Goal: Navigation & Orientation: Understand site structure

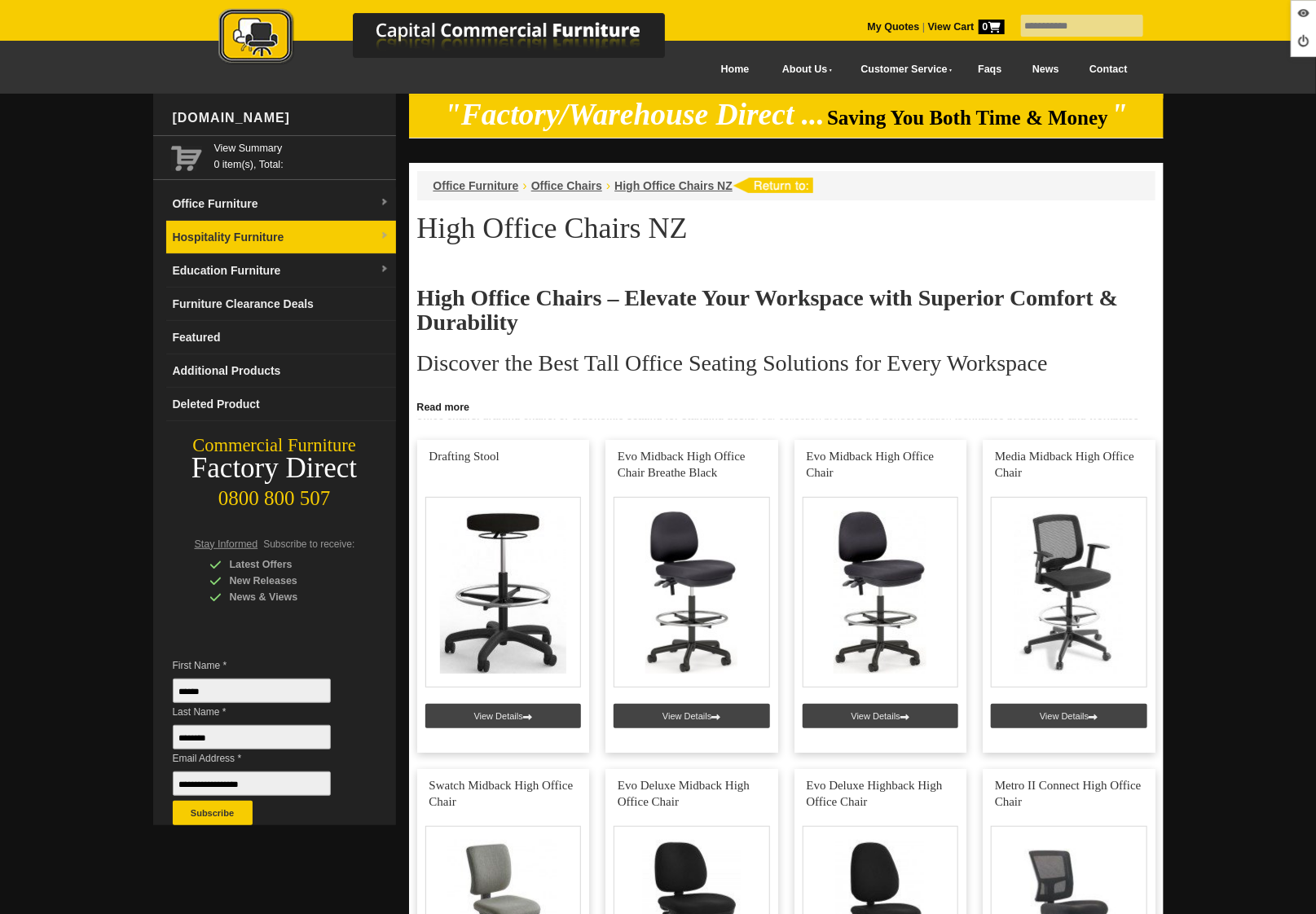
click at [221, 230] on link "Hospitality Furniture" at bounding box center [281, 237] width 230 height 34
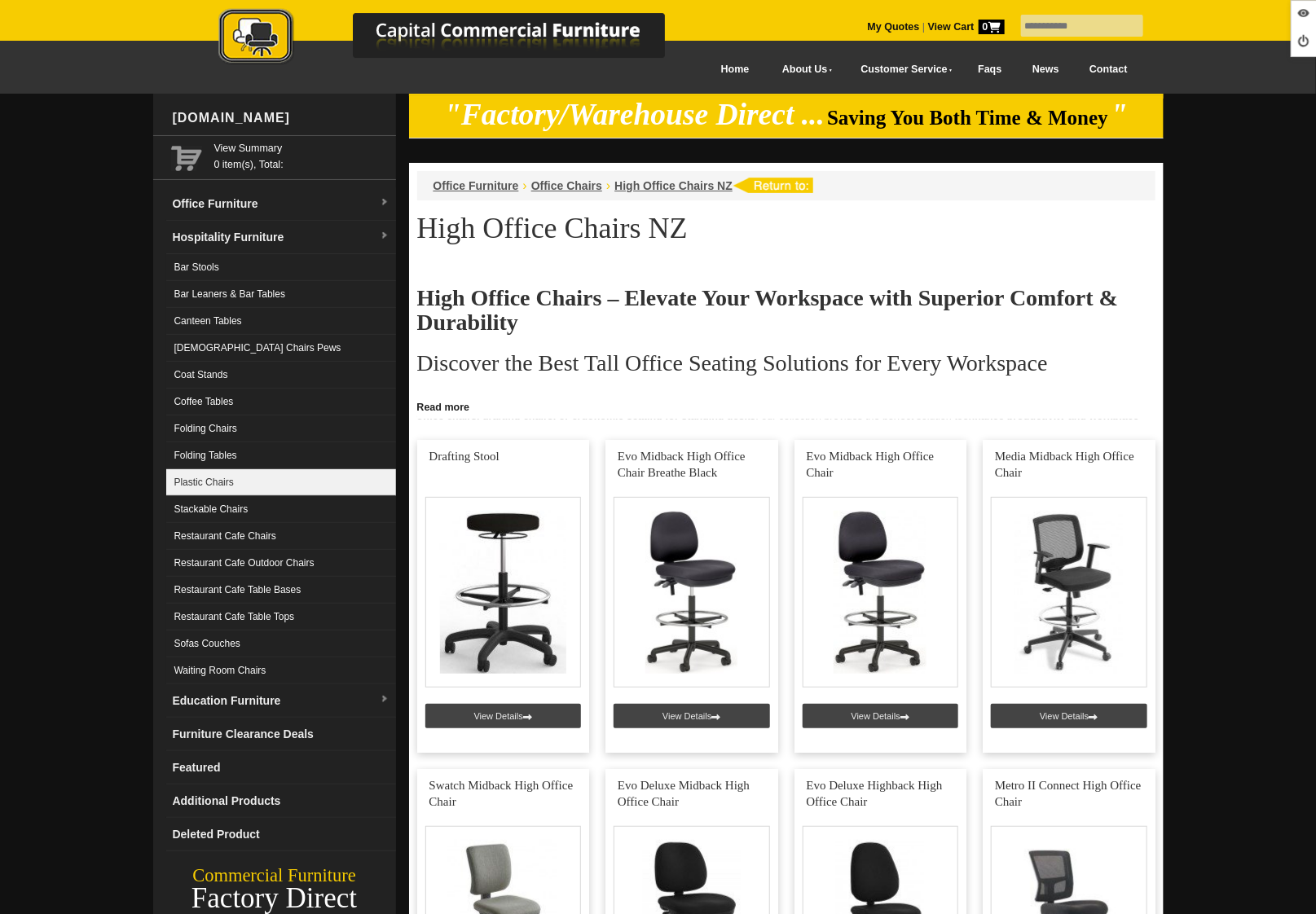
click at [227, 471] on link "Plastic Chairs" at bounding box center [281, 482] width 230 height 27
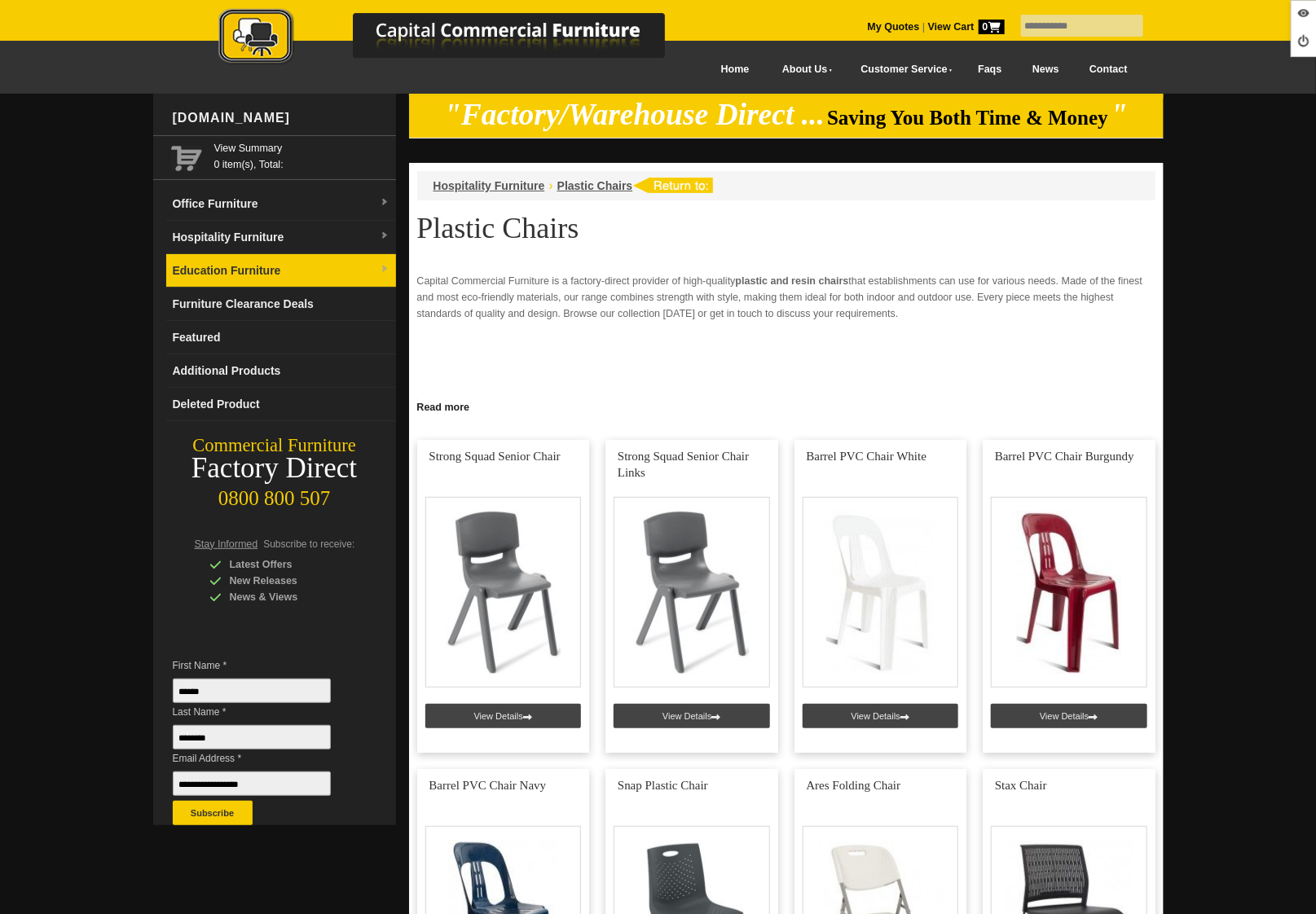
click at [234, 267] on link "Education Furniture" at bounding box center [281, 271] width 230 height 34
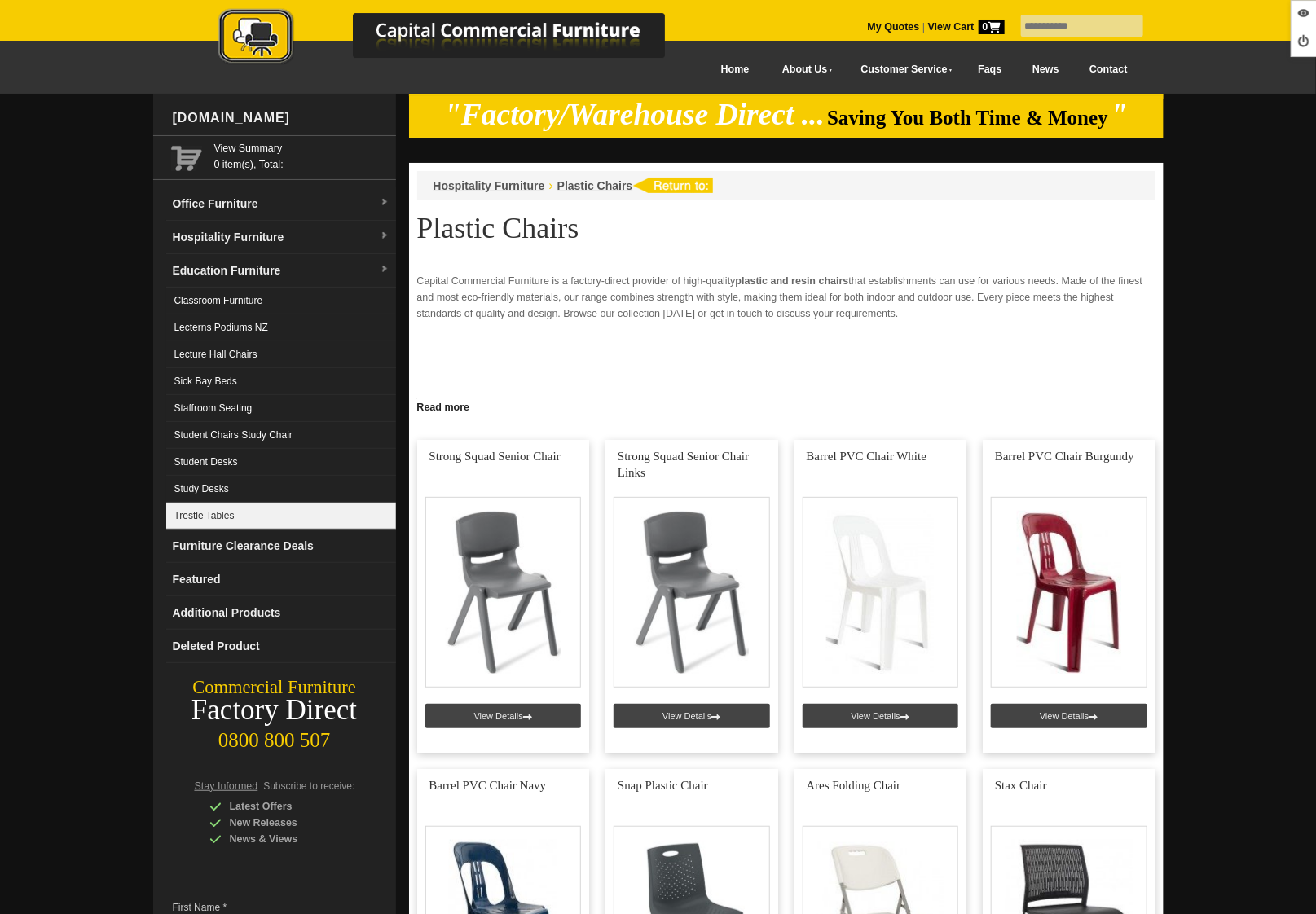
click at [202, 511] on link "Trestle Tables" at bounding box center [281, 516] width 230 height 27
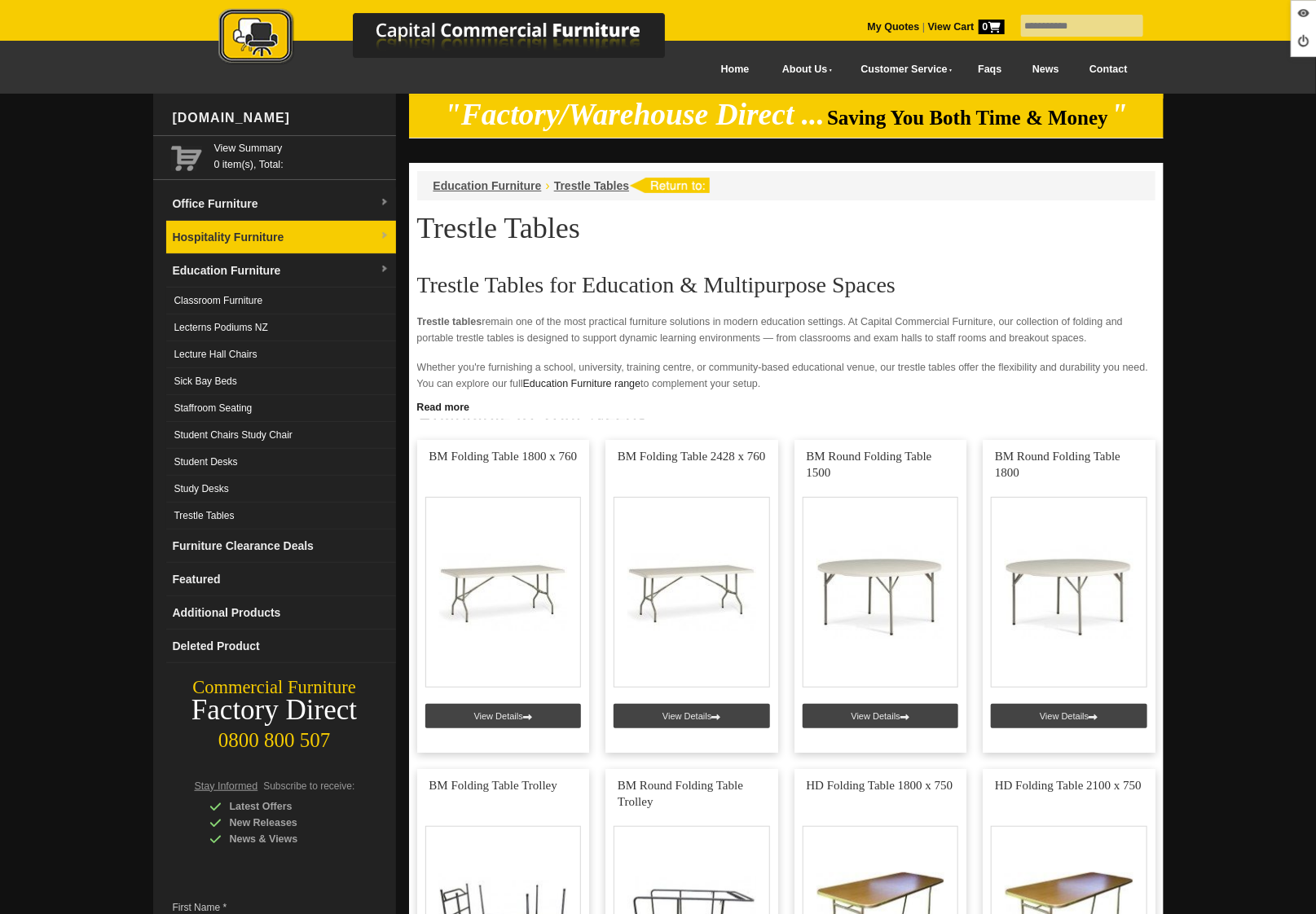
click at [216, 246] on link "Hospitality Furniture" at bounding box center [281, 237] width 230 height 34
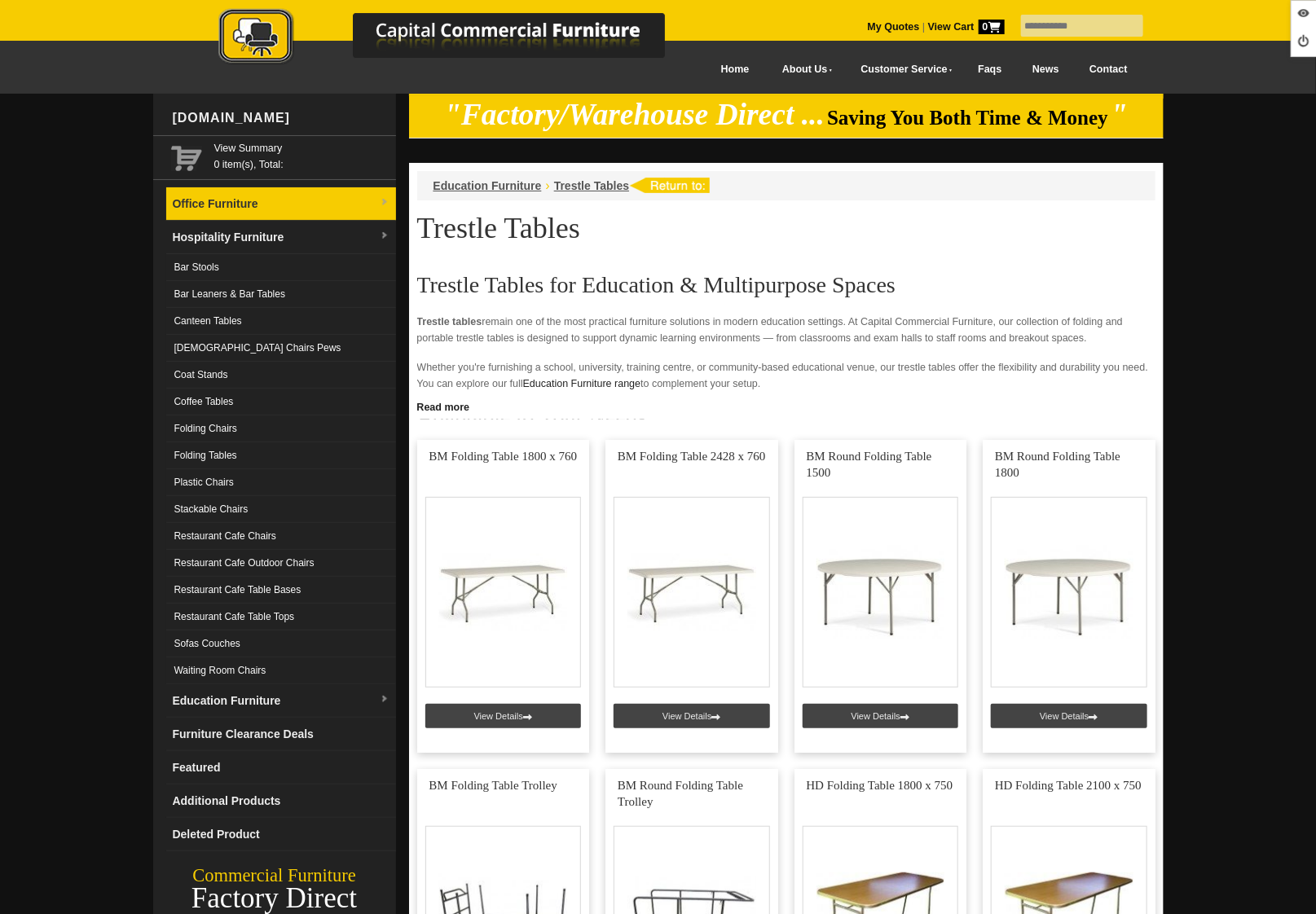
click at [222, 205] on link "Office Furniture" at bounding box center [281, 204] width 230 height 34
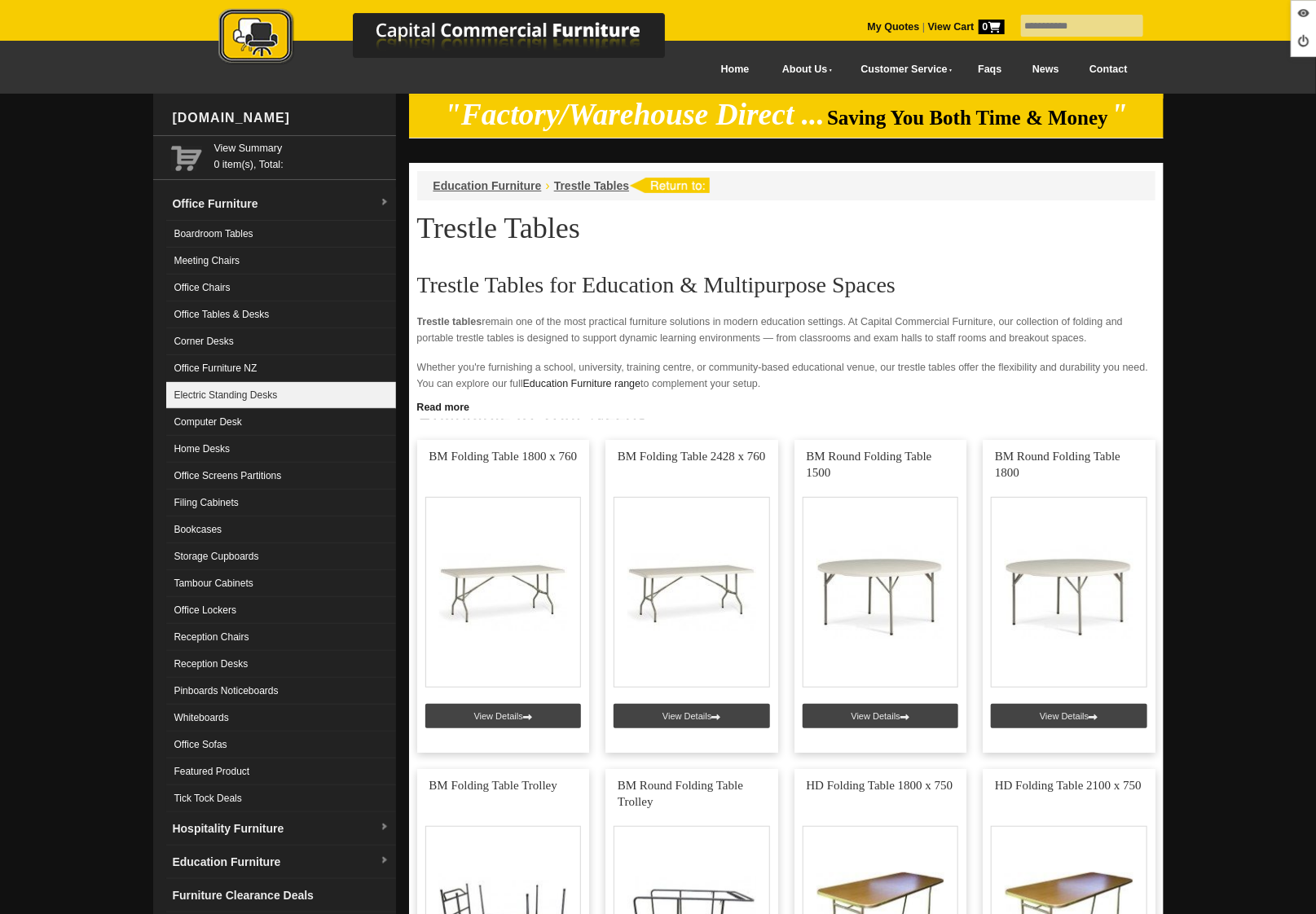
click at [236, 398] on link "Electric Standing Desks" at bounding box center [281, 395] width 230 height 27
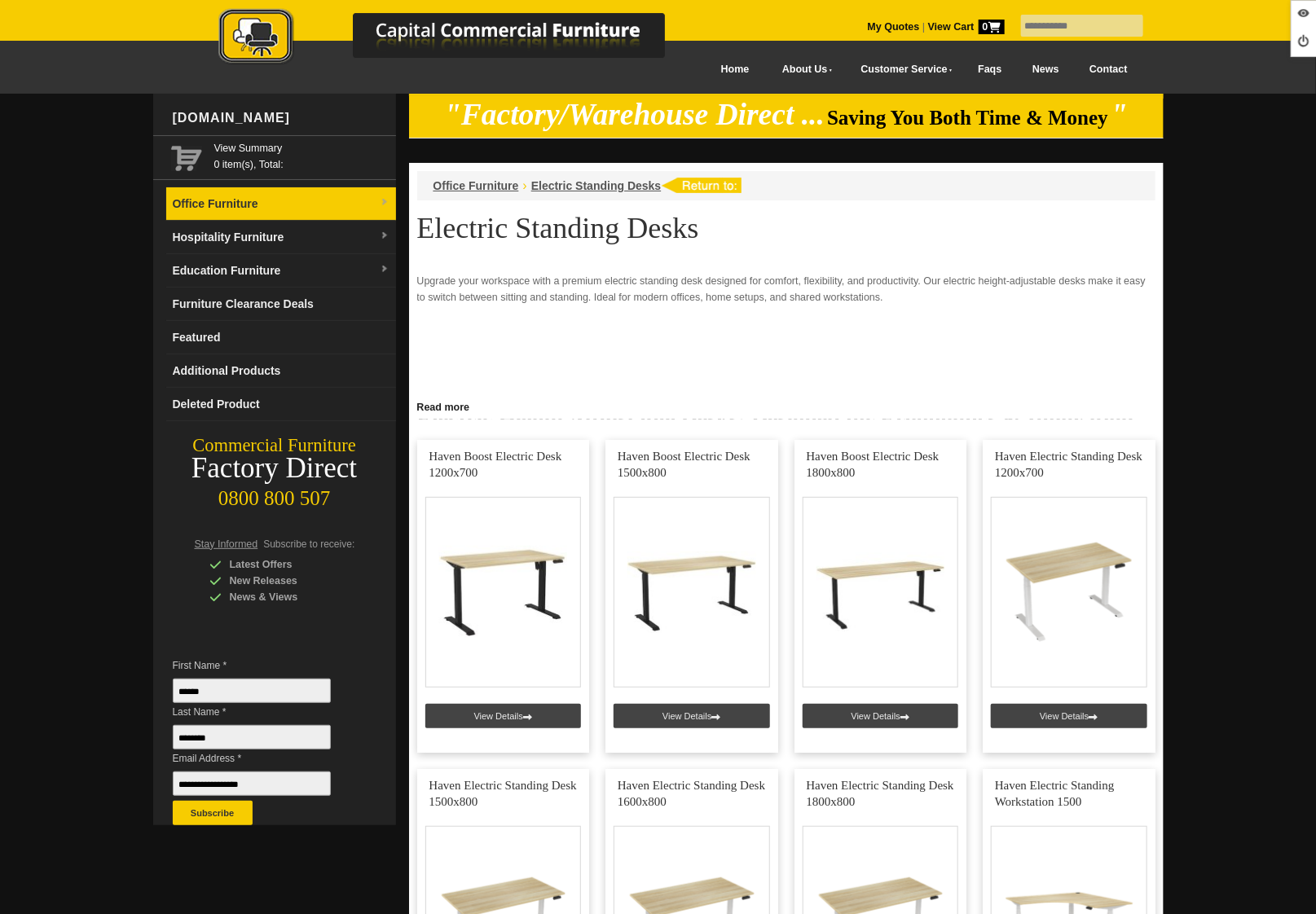
click at [248, 216] on link "Office Furniture" at bounding box center [281, 204] width 230 height 34
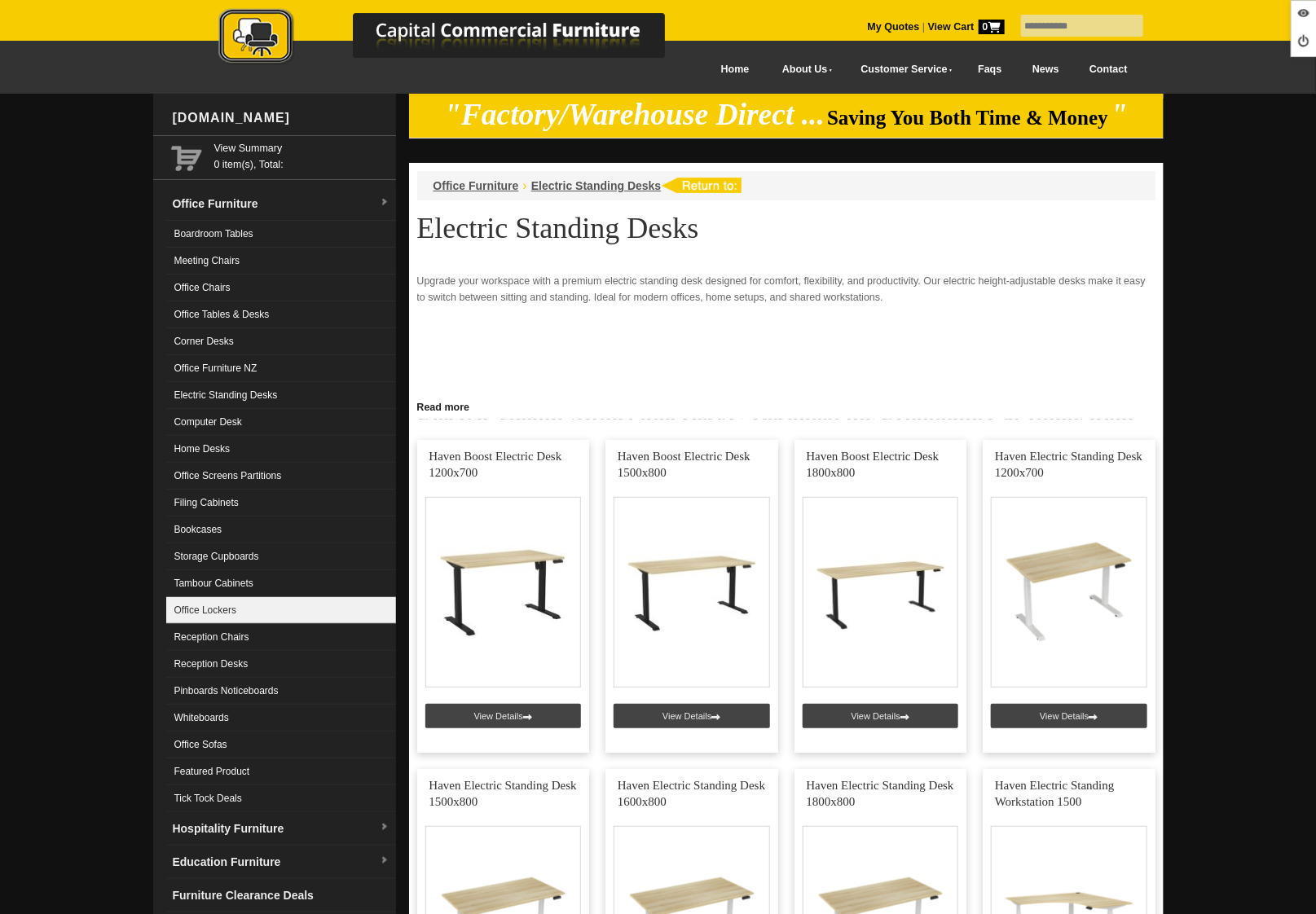
click at [245, 613] on link "Office Lockers" at bounding box center [281, 610] width 230 height 27
